Goal: Use online tool/utility: Utilize a website feature to perform a specific function

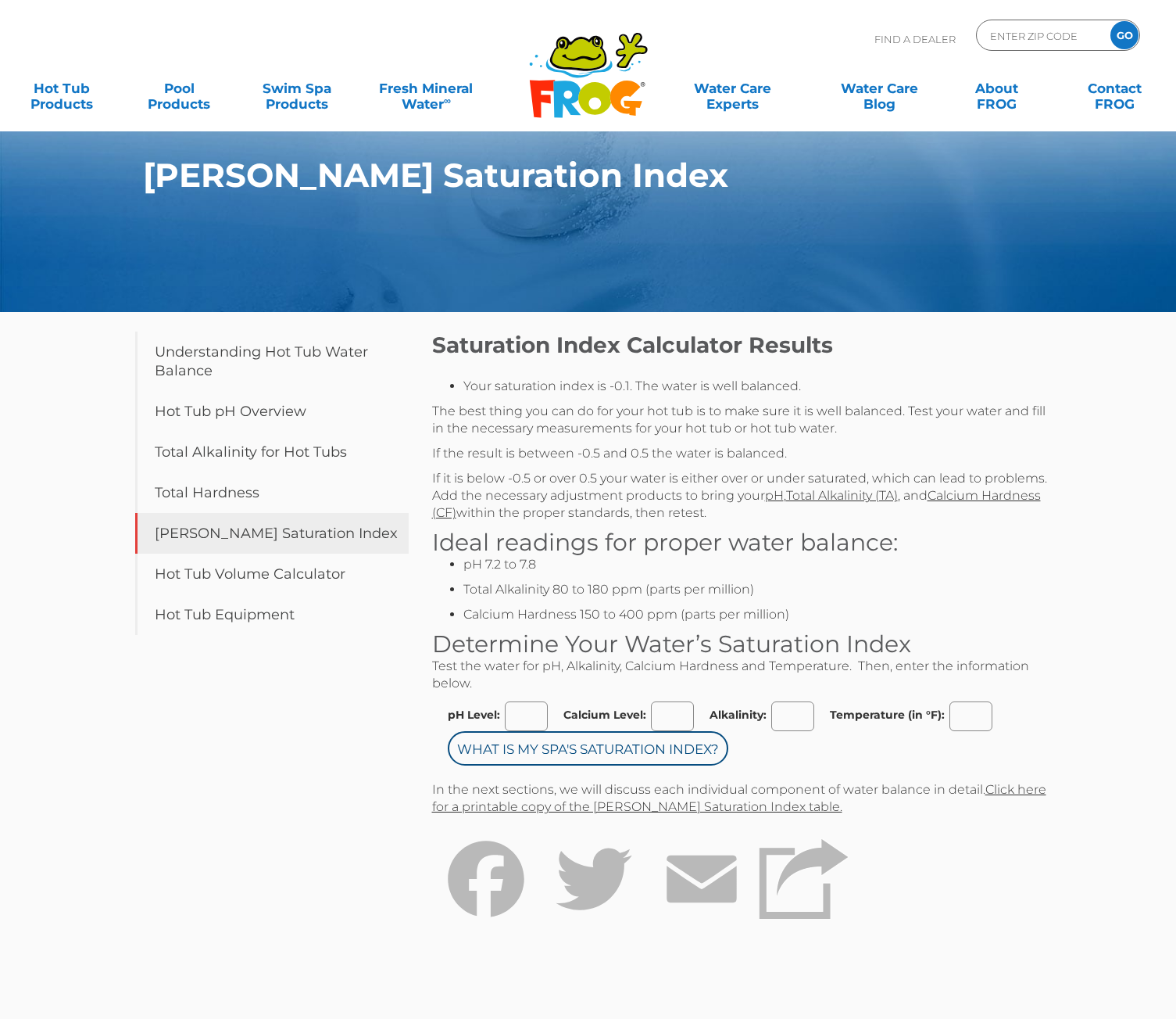
drag, startPoint x: 0, startPoint y: 0, endPoint x: 658, endPoint y: 715, distance: 971.7
click at [658, 715] on input "Calcium Level:" at bounding box center [673, 716] width 43 height 29
type input "0"
click at [782, 720] on input "Alkalinity:" at bounding box center [793, 716] width 43 height 29
type input "180"
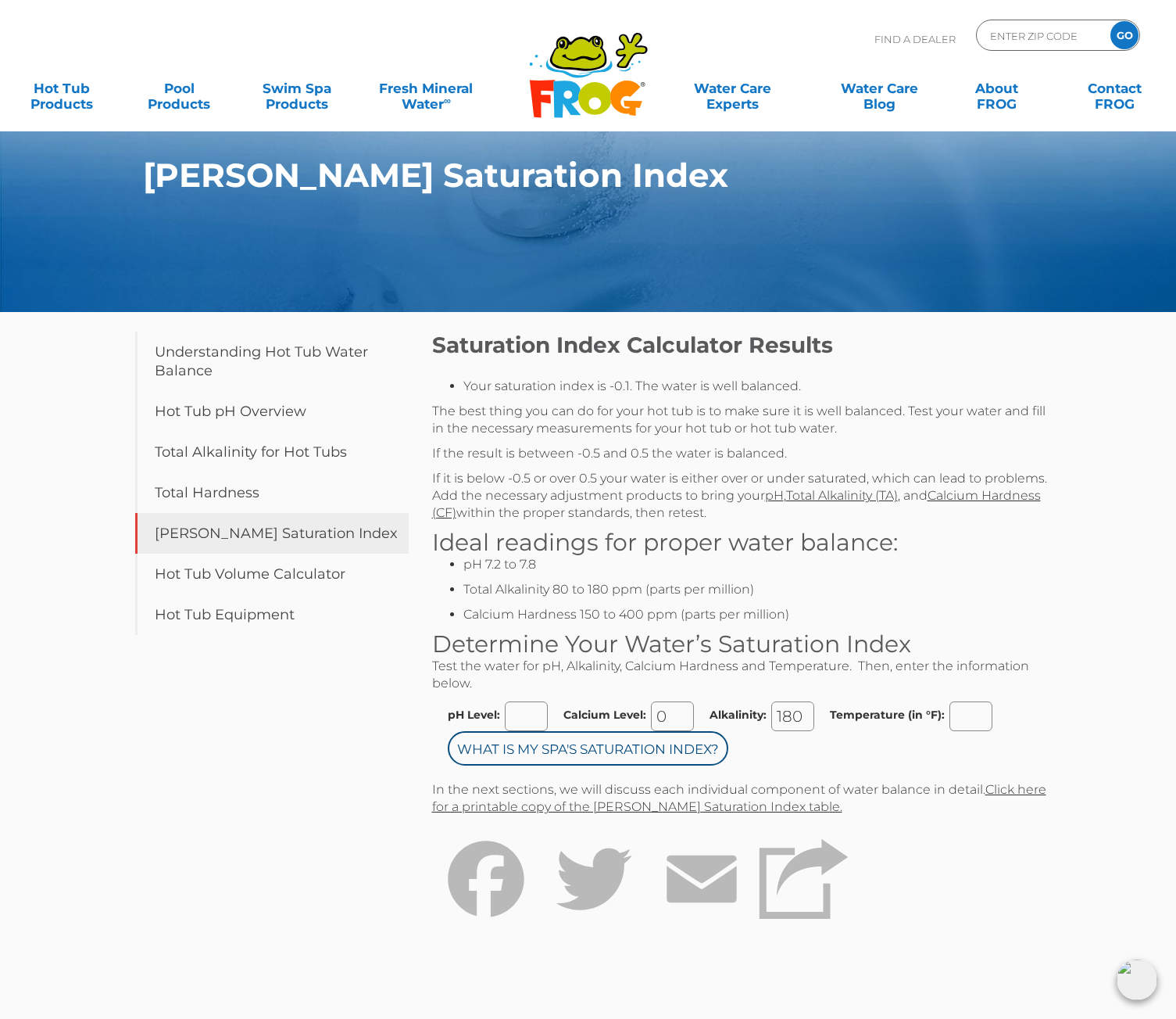
click at [961, 715] on input "Temperature (in °F):" at bounding box center [971, 716] width 43 height 29
type input "98"
click at [635, 741] on input "What is my Spa's Saturation Index?" at bounding box center [588, 748] width 281 height 34
click at [522, 716] on input "pH Level:" at bounding box center [526, 716] width 43 height 29
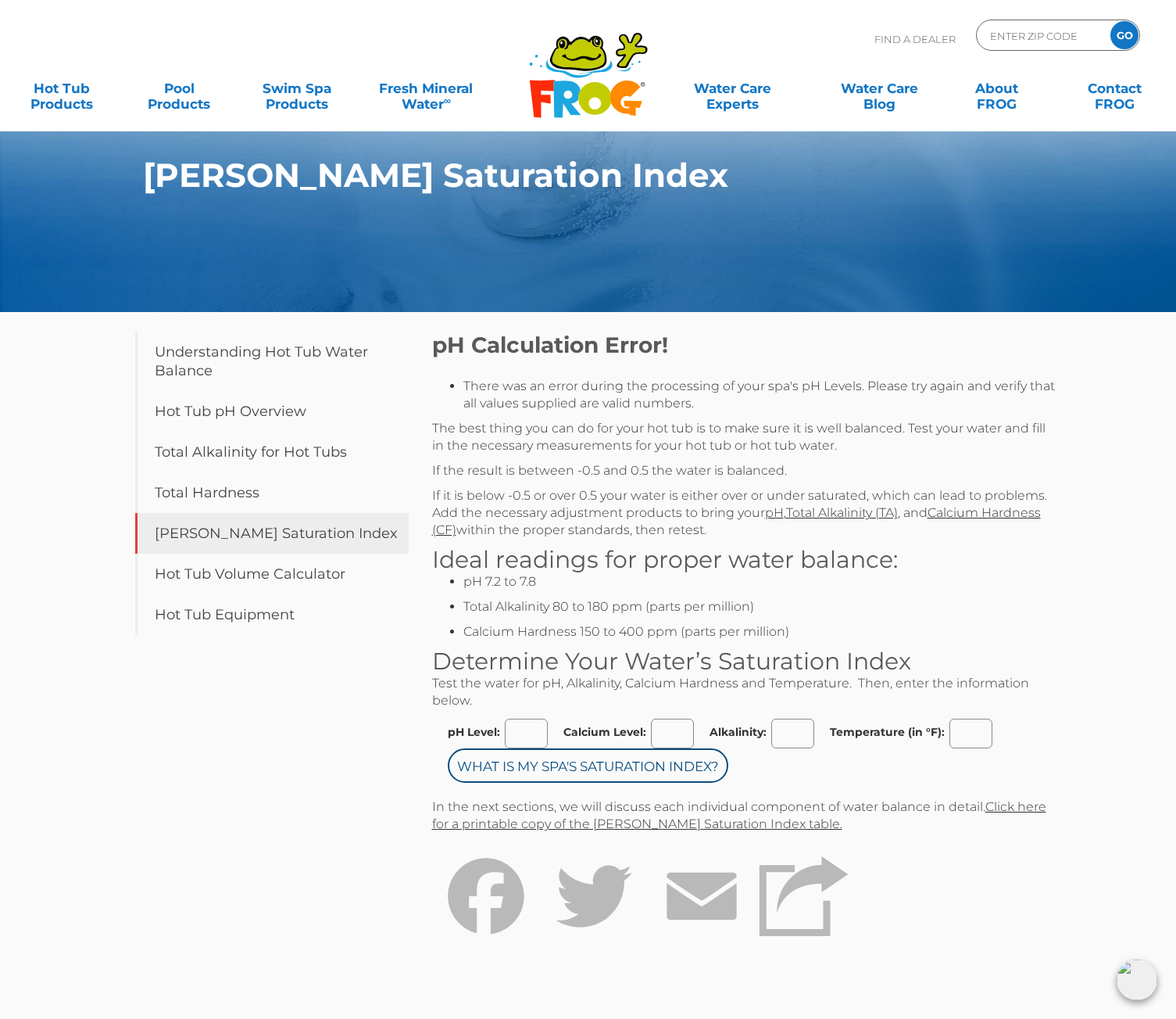
click at [514, 740] on input "pH Level:" at bounding box center [526, 733] width 43 height 29
type input "7.8"
click at [664, 734] on input "Calcium Level:" at bounding box center [673, 733] width 43 height 29
type input "0"
click at [789, 733] on input "Alkalinity:" at bounding box center [793, 733] width 43 height 29
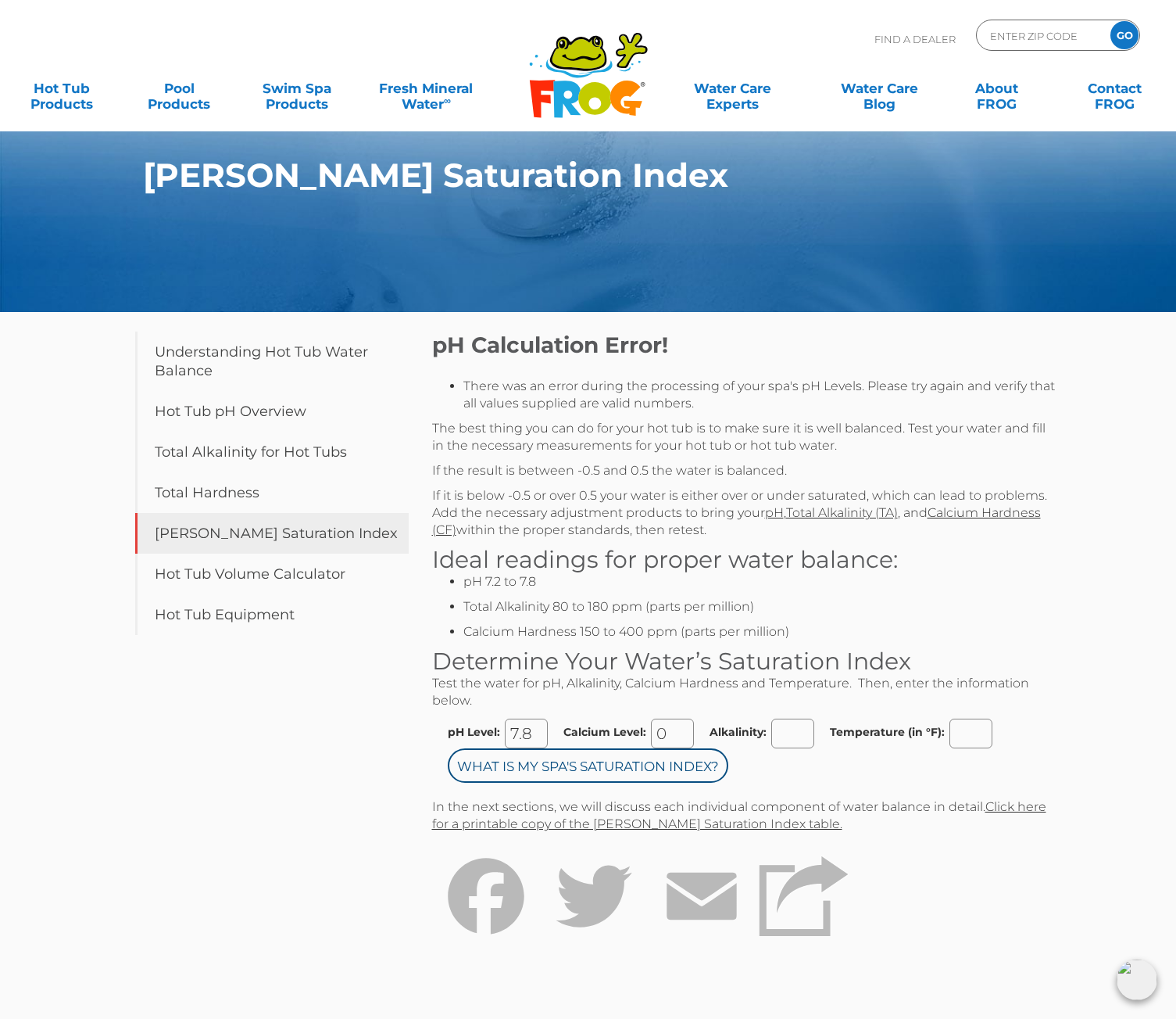
type input "180"
click at [975, 739] on input "Temperature (in °F):" at bounding box center [971, 733] width 43 height 29
type input "98"
click at [633, 769] on input "What is my Spa's Saturation Index?" at bounding box center [588, 765] width 281 height 34
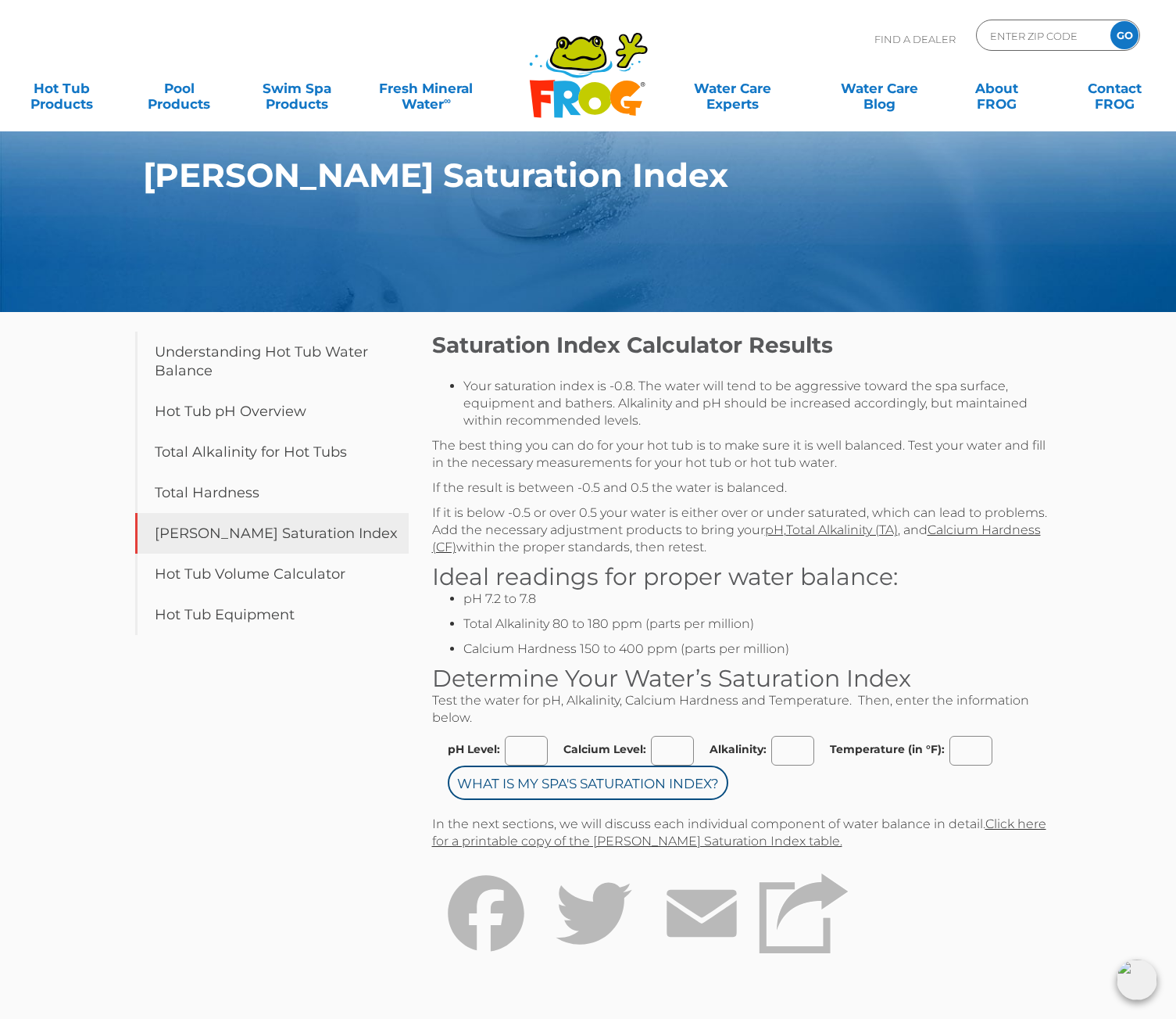
click at [518, 755] on input "pH Level:" at bounding box center [526, 750] width 43 height 29
type input "7.8"
click at [665, 751] on input "Calcium Level:" at bounding box center [673, 750] width 43 height 29
type input "50"
click at [778, 749] on input "Alkalinity:" at bounding box center [793, 750] width 43 height 29
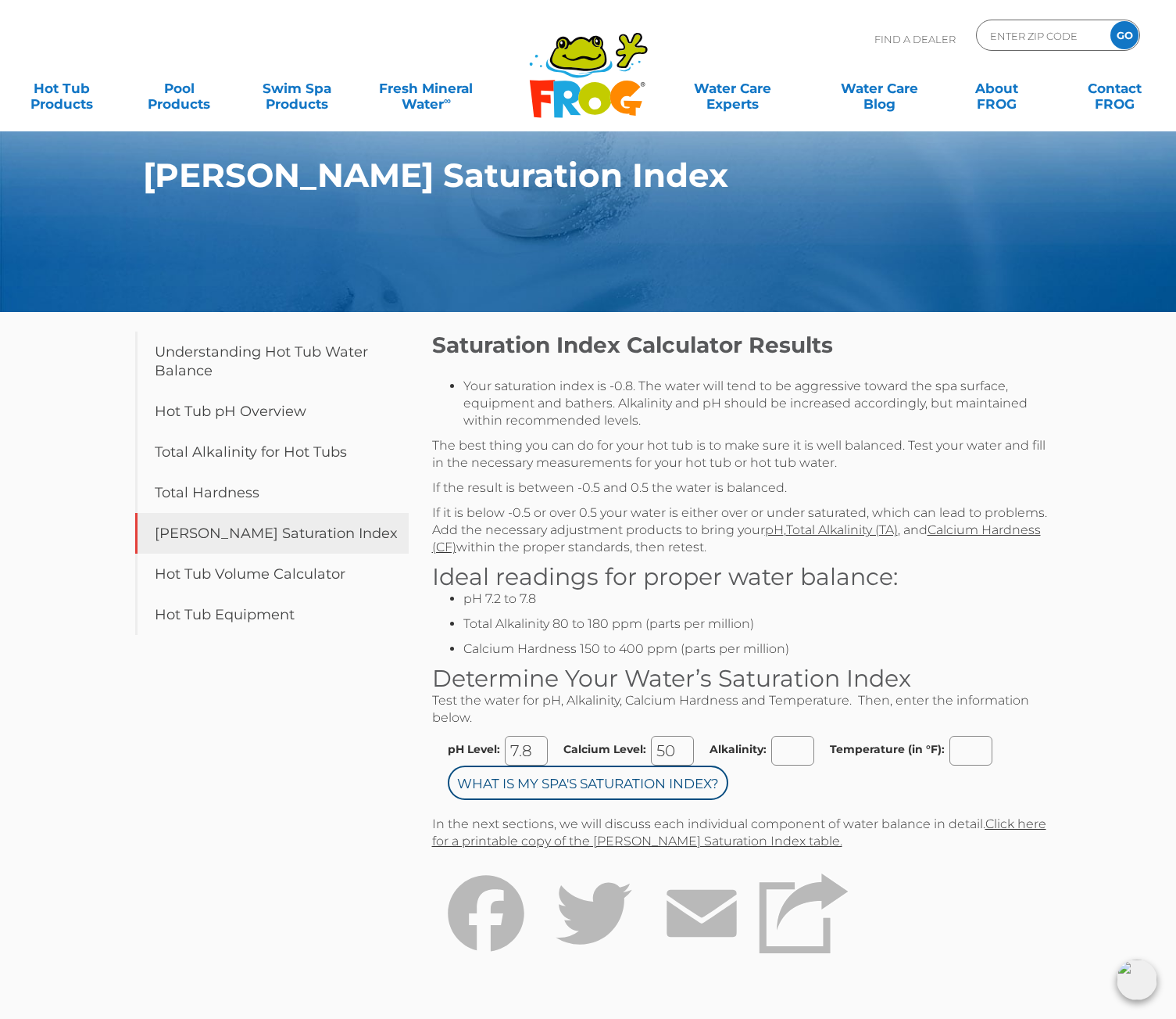
type input "180"
click at [969, 747] on input "Temperature (in °F):" at bounding box center [971, 750] width 43 height 29
type input "98"
click at [692, 783] on input "What is my Spa's Saturation Index?" at bounding box center [588, 782] width 281 height 34
